Goal: Task Accomplishment & Management: Complete application form

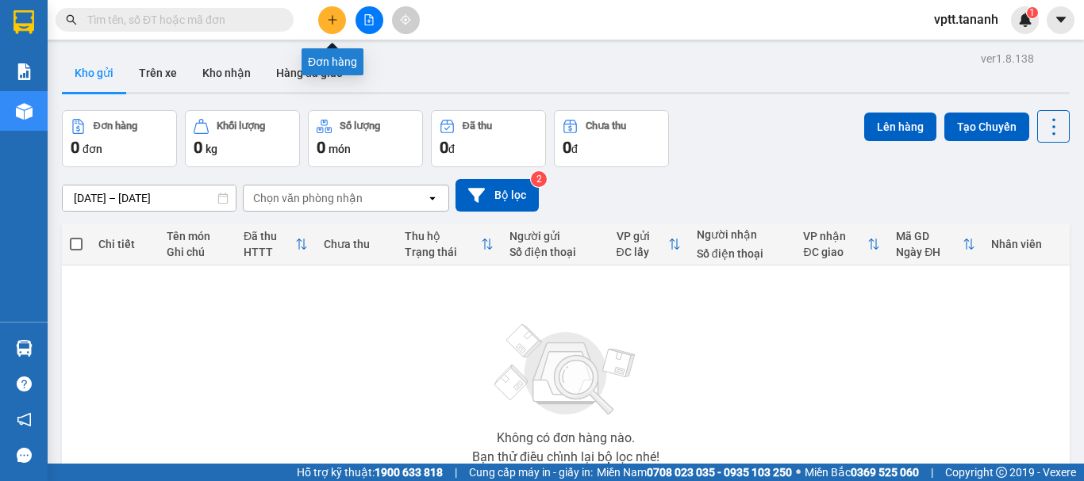
click at [336, 14] on icon "plus" at bounding box center [332, 19] width 11 height 11
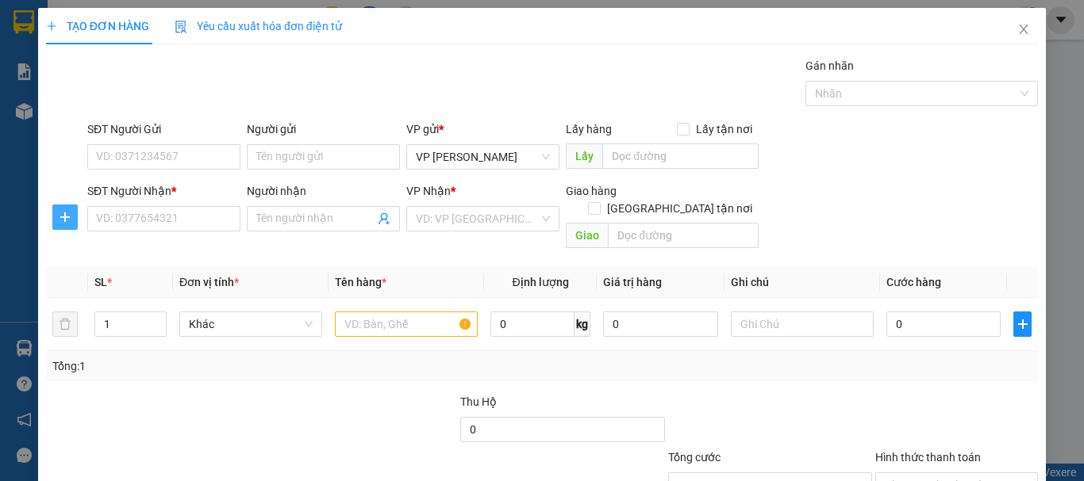
click at [69, 218] on icon "plus" at bounding box center [65, 217] width 13 height 13
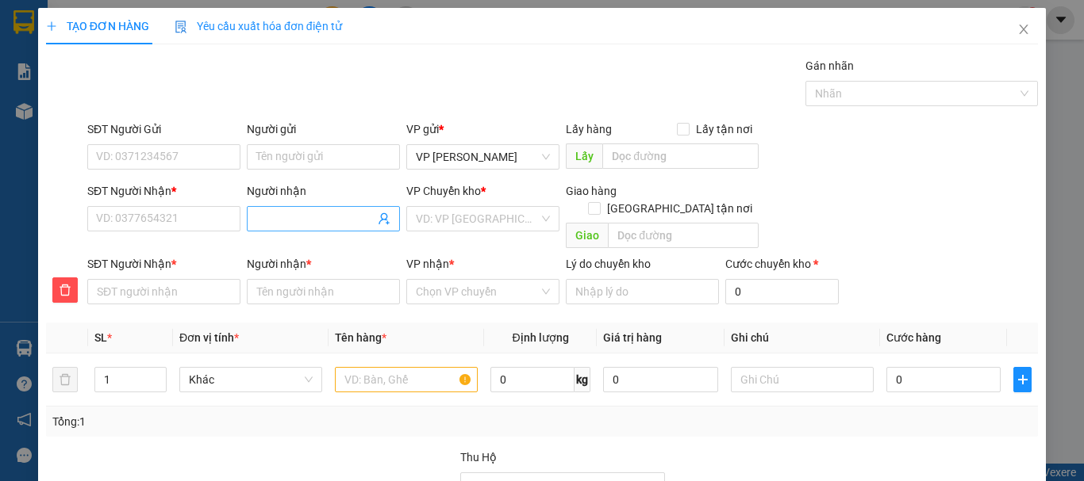
click at [275, 220] on input "Người nhận" at bounding box center [315, 218] width 118 height 17
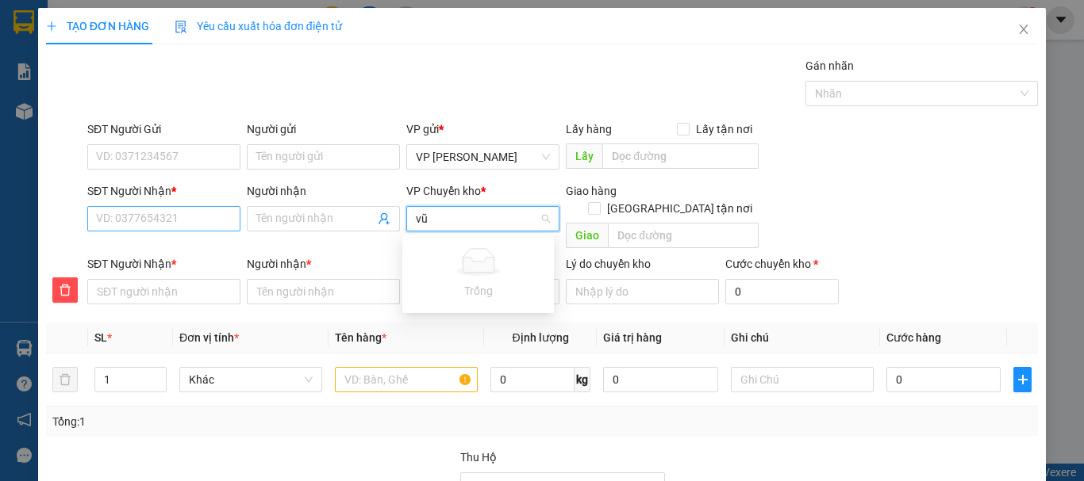
type input "vũ"
click at [121, 223] on input "SĐT Người Nhận *" at bounding box center [163, 218] width 153 height 25
type input "0"
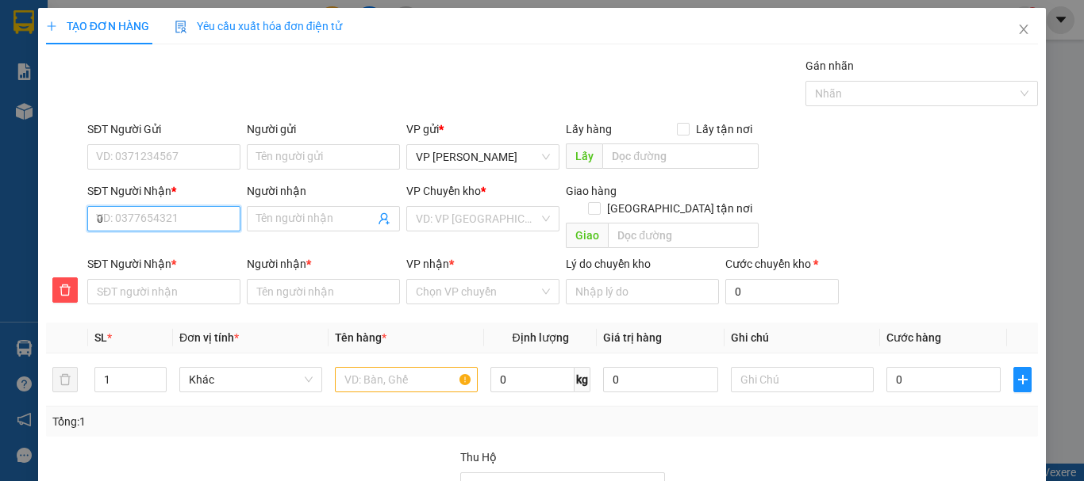
type input "0"
type input "09"
type input "090"
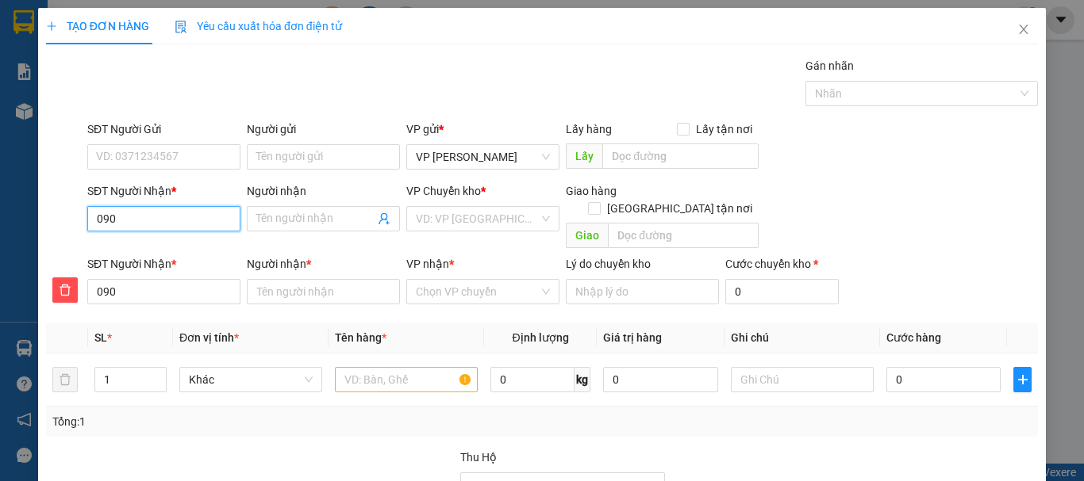
type input "0906"
type input "09064"
type input "090641"
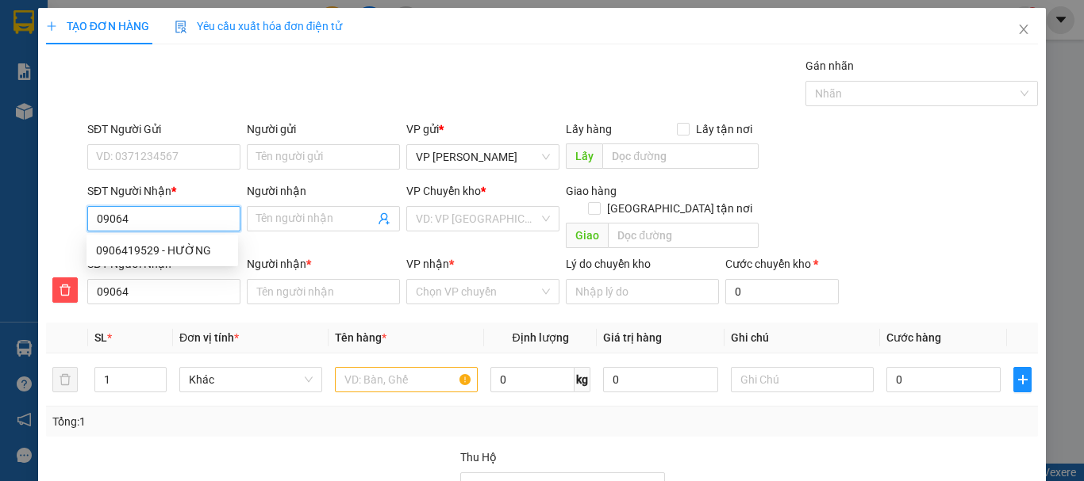
type input "090641"
type input "0906417"
type input "09064175"
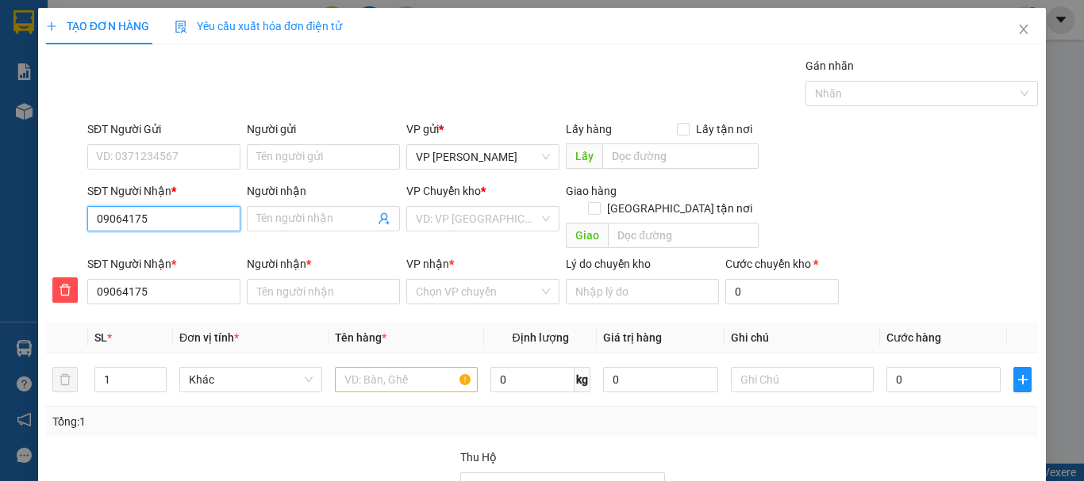
type input "090641757"
type input "0906417575"
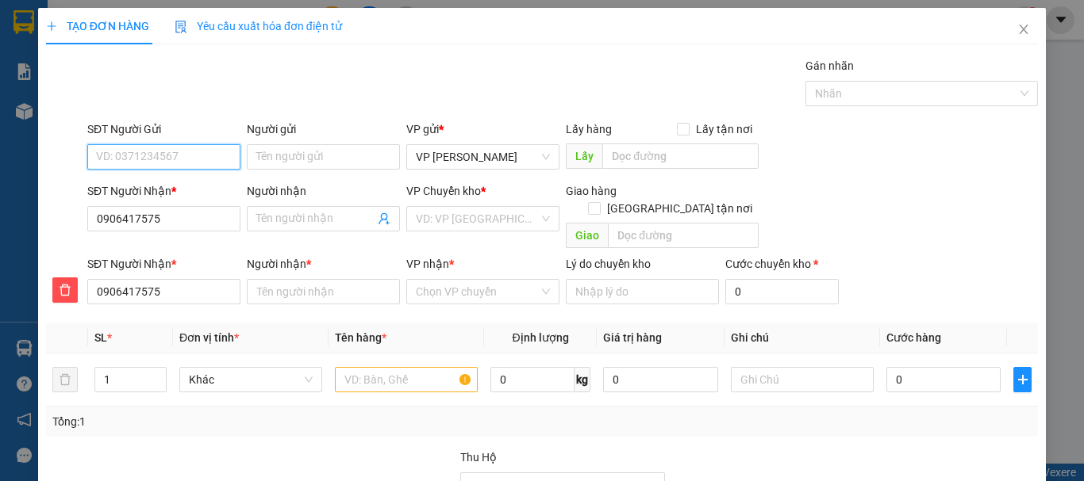
click at [152, 155] on input "SĐT Người Gửi" at bounding box center [163, 156] width 153 height 25
type input "0987347703"
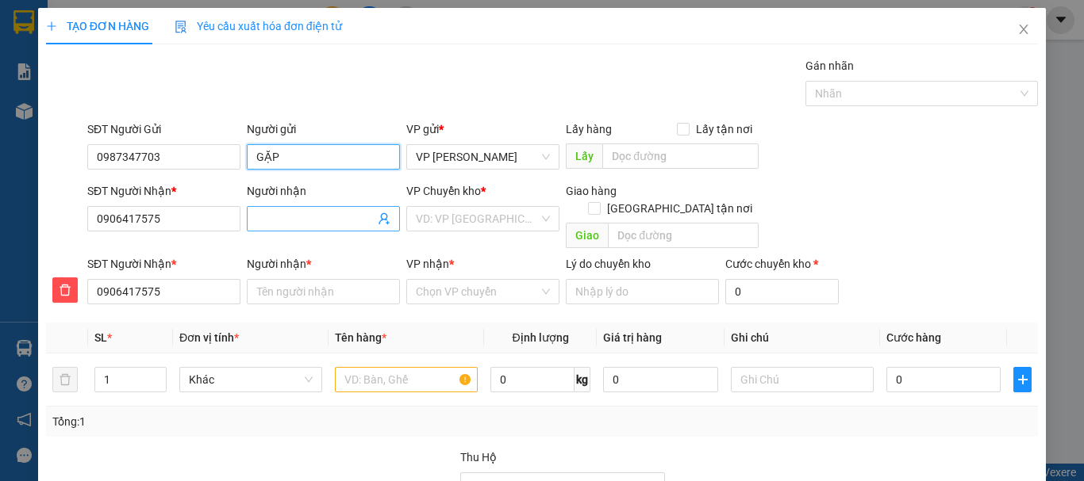
type input "GẶP"
click at [278, 215] on input "Người nhận" at bounding box center [315, 218] width 118 height 17
type input "V"
type input "VU"
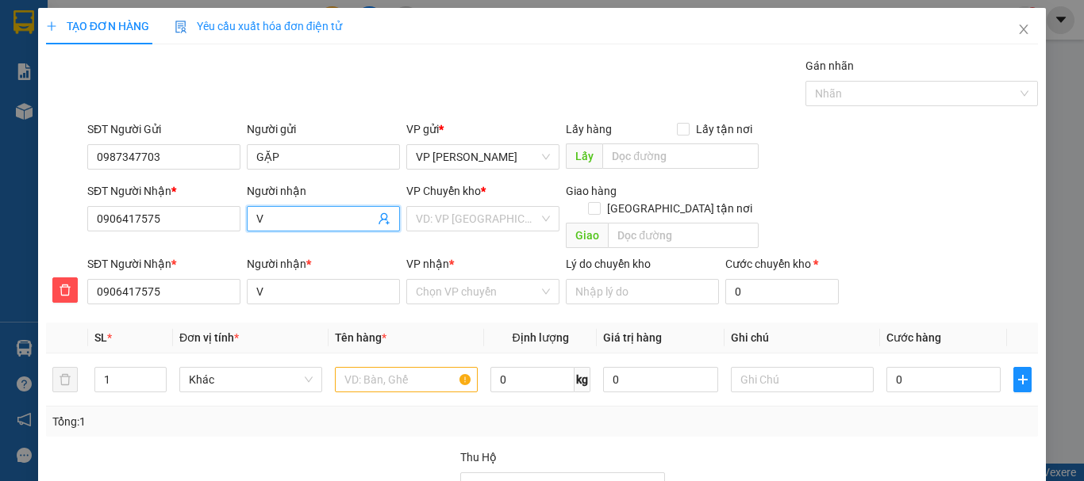
type input "VU"
type input "VŨ"
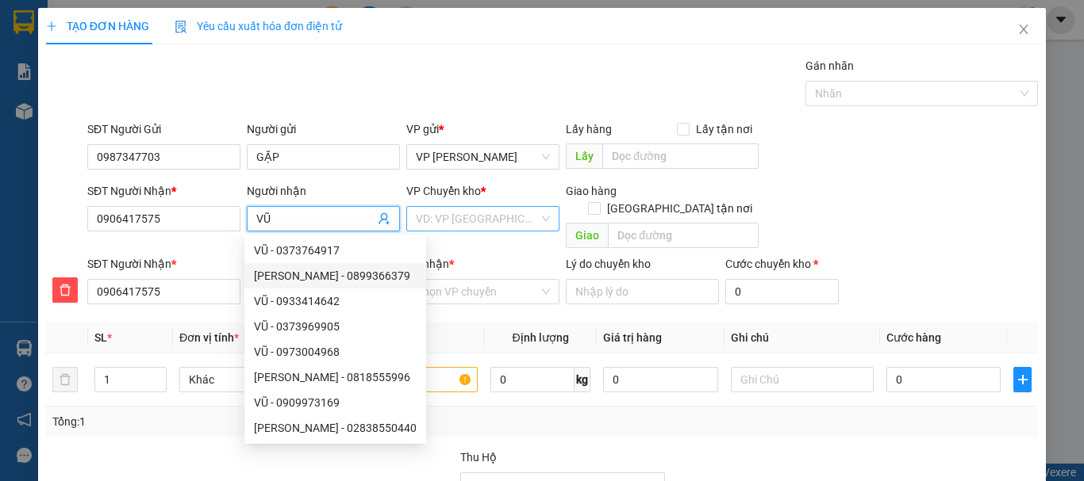
type input "VŨ"
click at [489, 225] on input "search" at bounding box center [477, 219] width 123 height 24
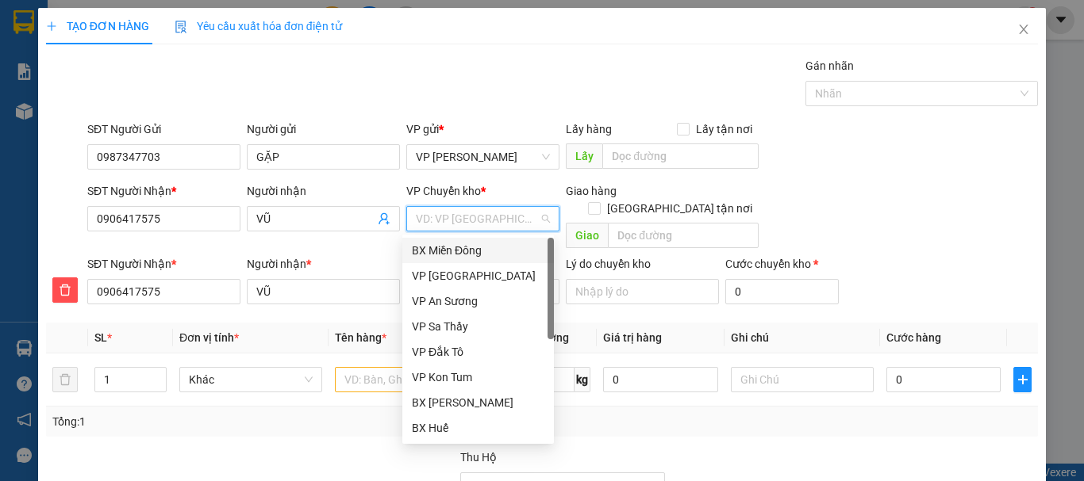
click at [492, 245] on div "BX Miền Đông" at bounding box center [478, 250] width 132 height 17
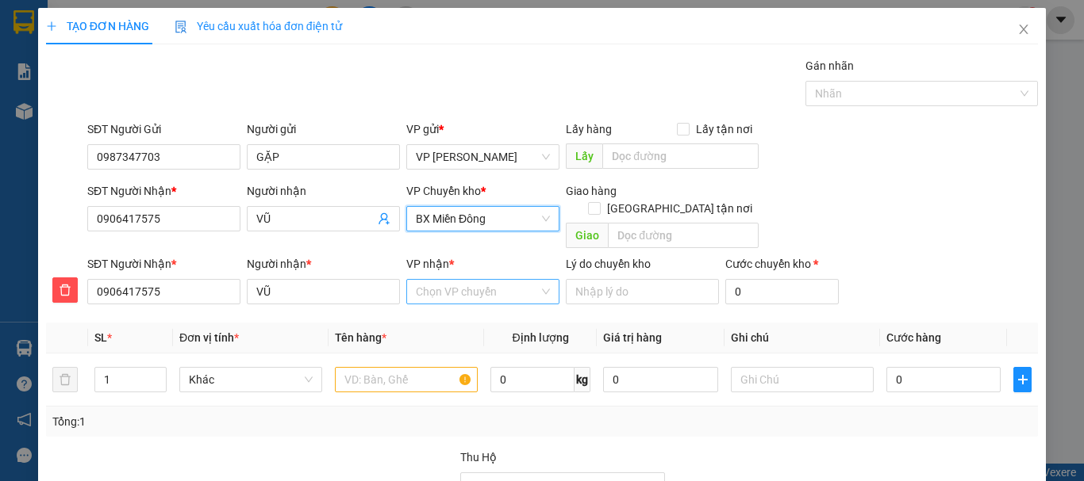
click at [485, 280] on input "VP nhận *" at bounding box center [477, 292] width 123 height 24
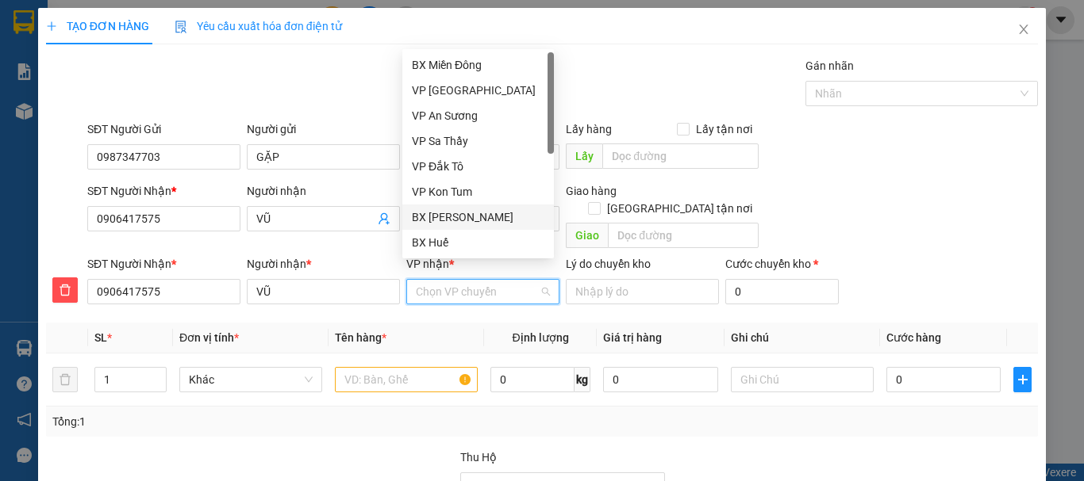
click at [488, 217] on div "BX [PERSON_NAME]" at bounding box center [478, 217] width 132 height 17
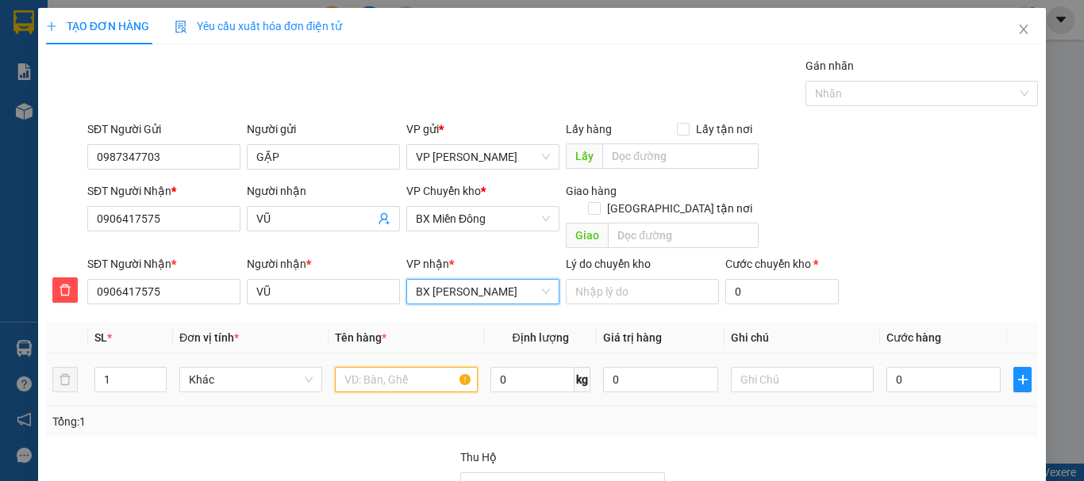
click at [375, 367] on input "text" at bounding box center [406, 379] width 143 height 25
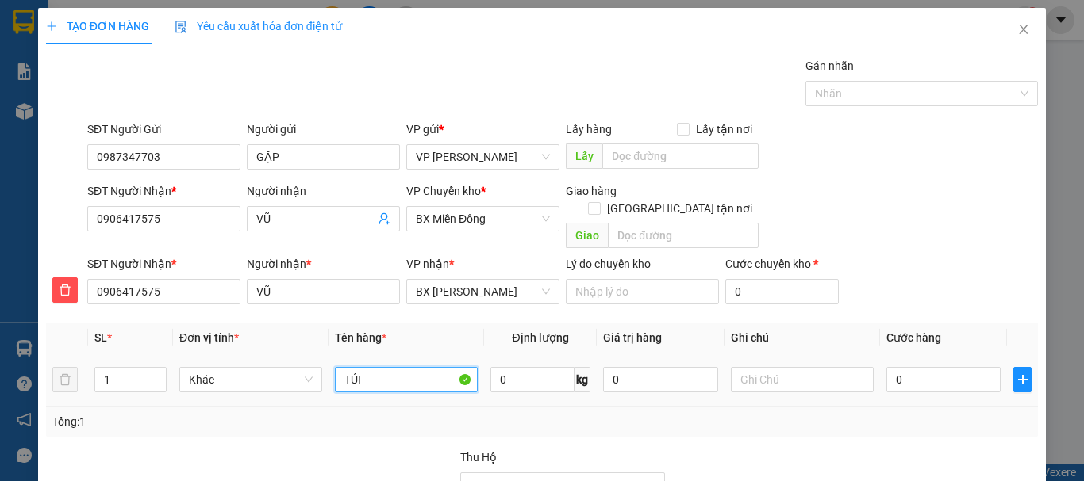
type input "TÚI"
type input "5"
type input "50"
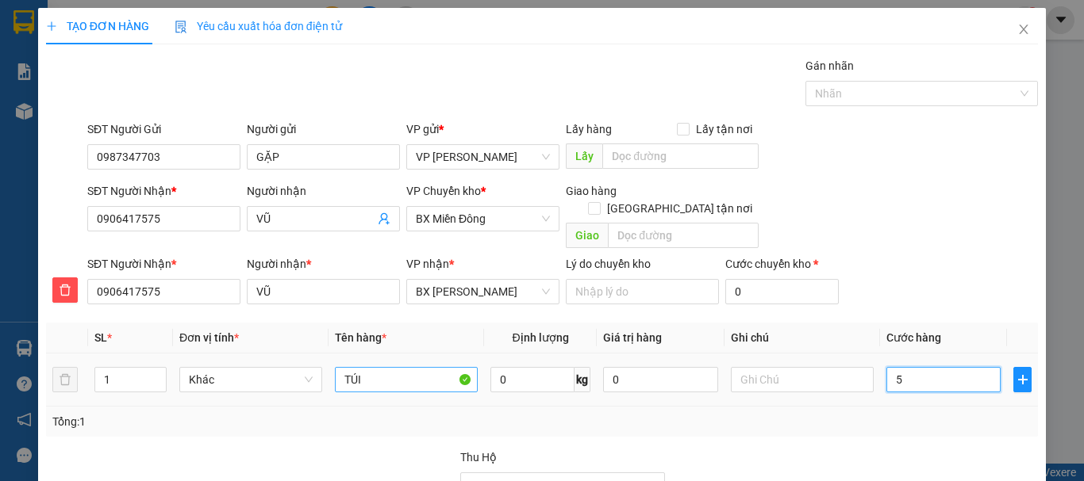
type input "50"
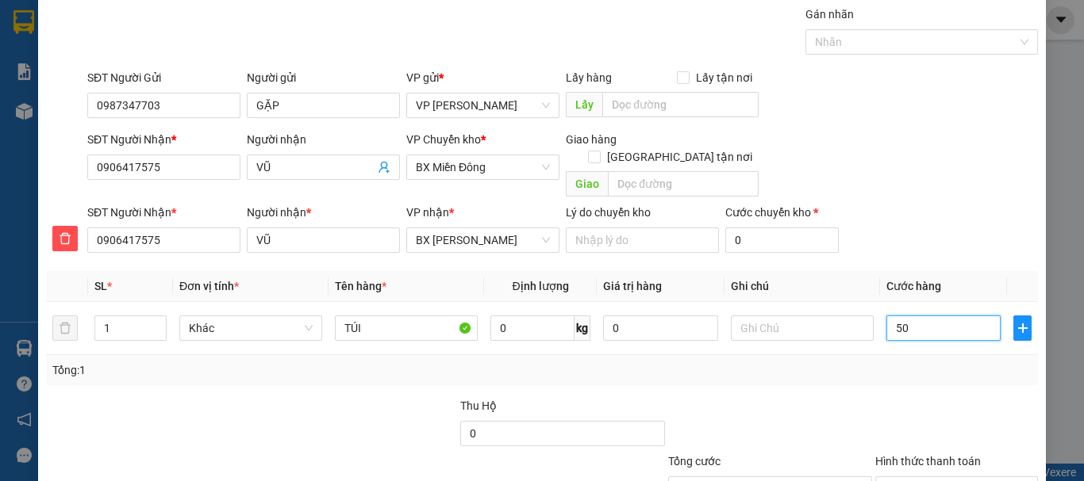
scroll to position [161, 0]
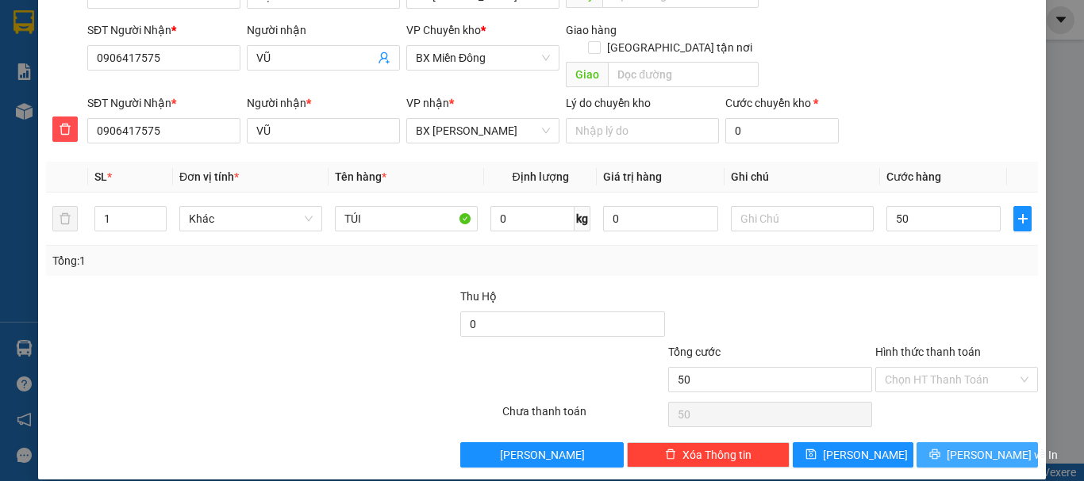
type input "50.000"
click at [985, 447] on span "[PERSON_NAME] và In" at bounding box center [1001, 455] width 111 height 17
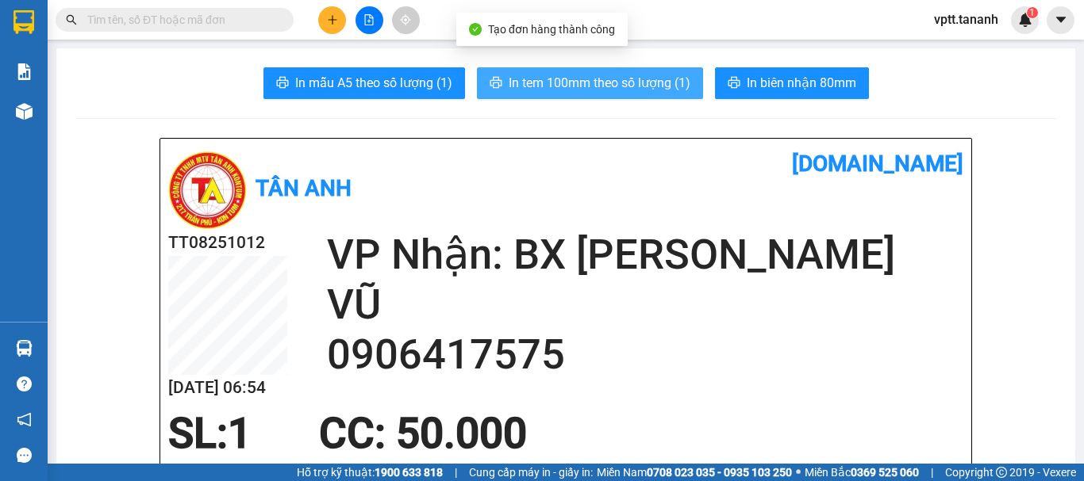
click at [654, 86] on span "In tem 100mm theo số lượng (1)" at bounding box center [599, 83] width 182 height 20
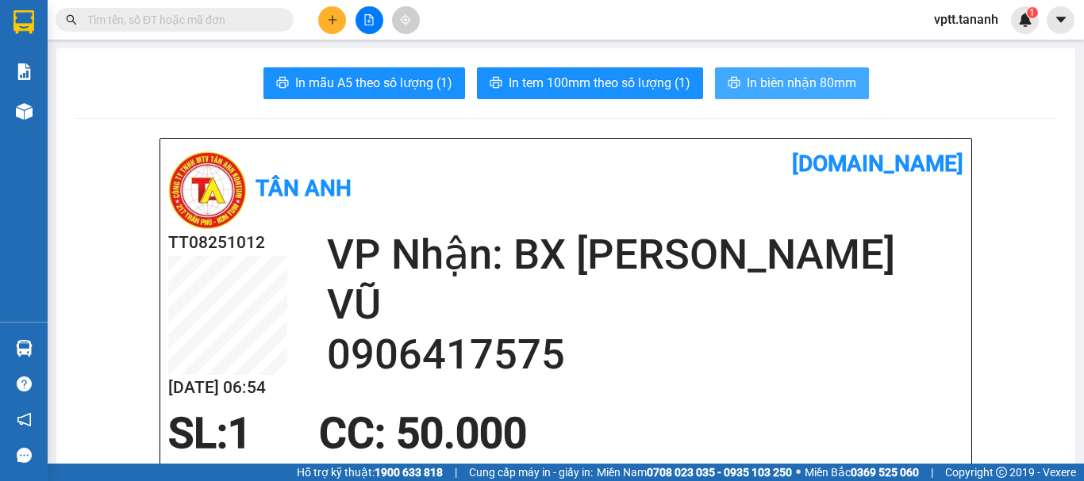
click at [782, 81] on span "In biên nhận 80mm" at bounding box center [800, 83] width 109 height 20
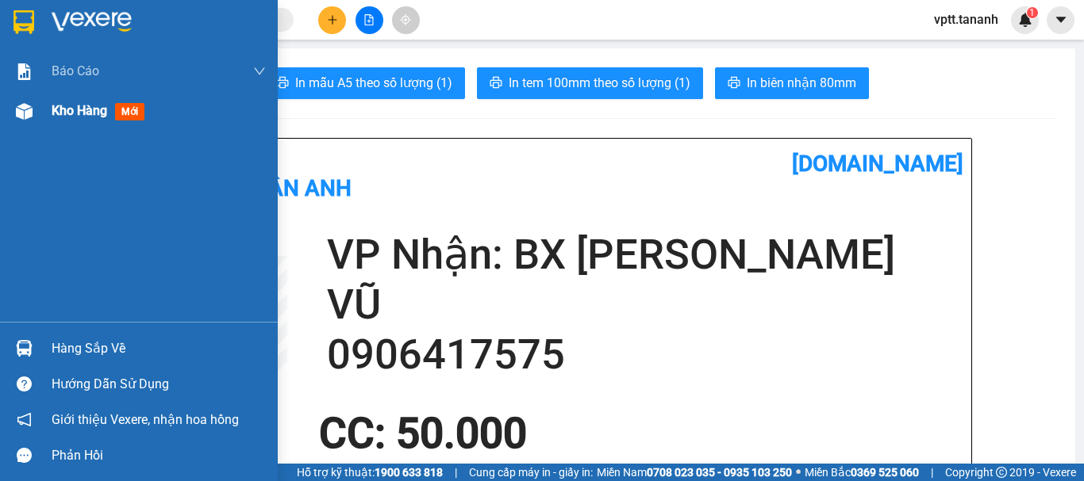
click at [71, 110] on span "Kho hàng" at bounding box center [80, 110] width 56 height 15
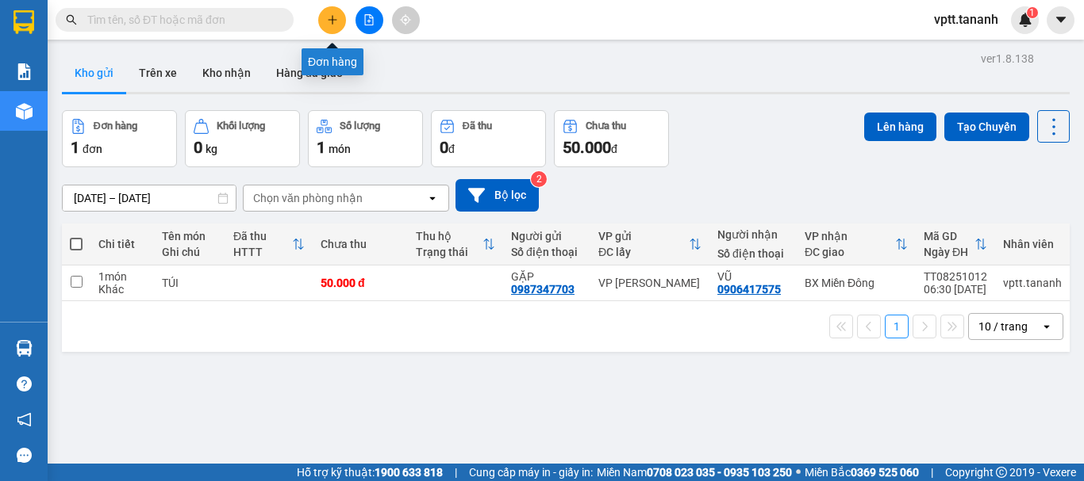
click at [324, 21] on button at bounding box center [332, 20] width 28 height 28
